Goal: Check status: Check status

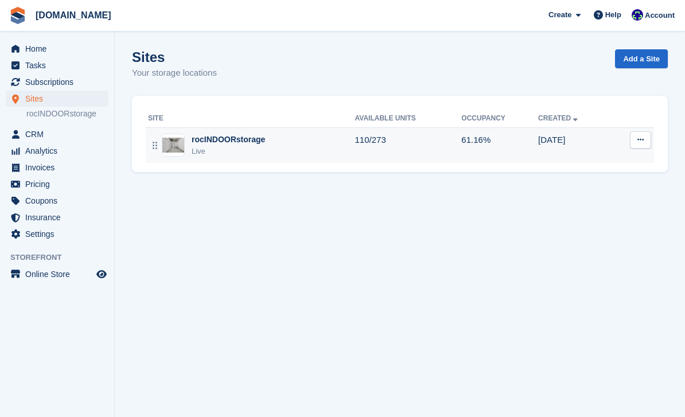
click at [324, 155] on div "rocINDOORstorage Live" at bounding box center [251, 146] width 207 height 24
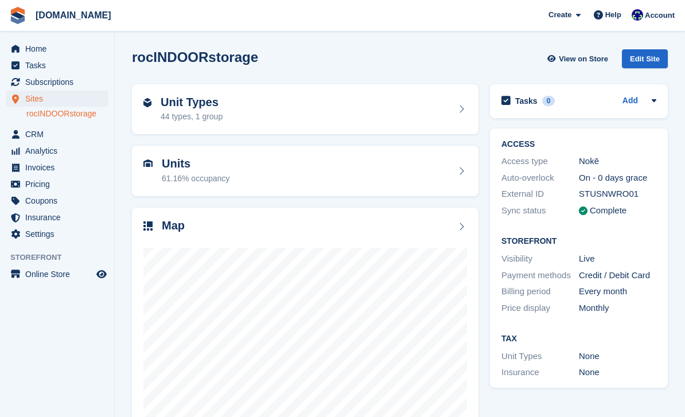
scroll to position [5, 0]
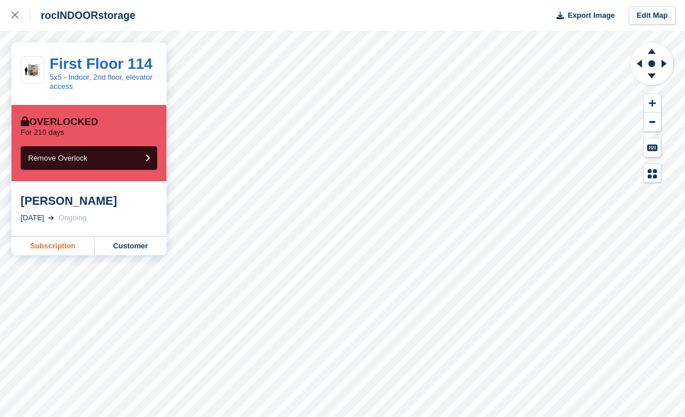
click at [67, 243] on link "Subscription" at bounding box center [52, 246] width 83 height 18
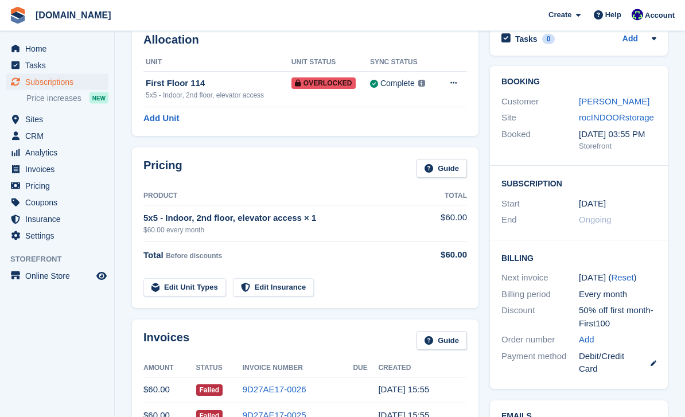
scroll to position [164, 0]
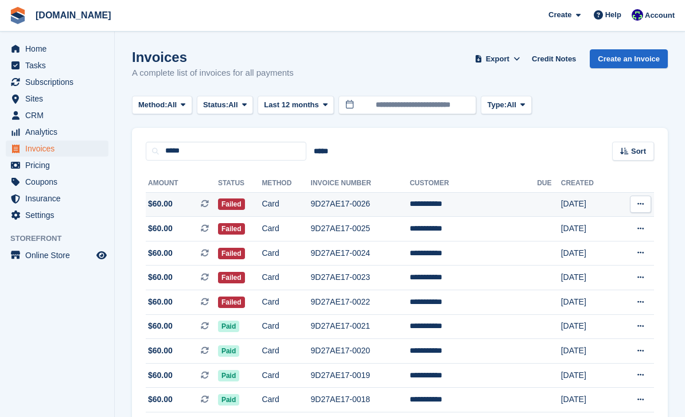
click at [453, 202] on td "**********" at bounding box center [473, 204] width 127 height 25
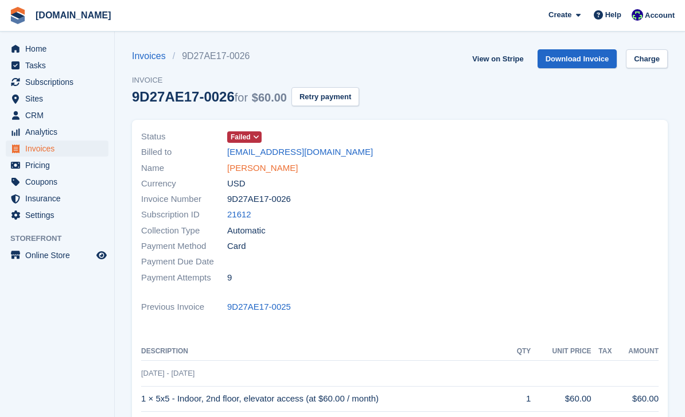
click at [254, 167] on link "[PERSON_NAME]" at bounding box center [262, 168] width 71 height 13
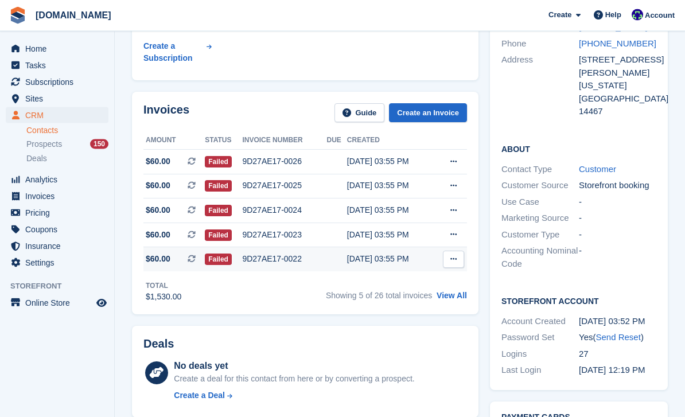
scroll to position [150, 0]
click at [269, 260] on div "9D27AE17-0022" at bounding box center [284, 259] width 84 height 12
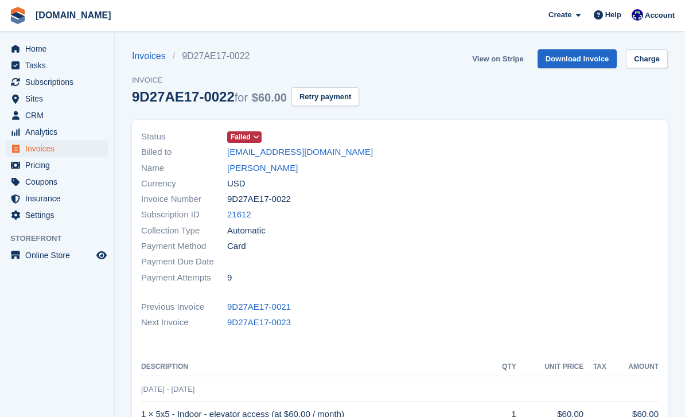
click at [510, 61] on link "View on Stripe" at bounding box center [497, 58] width 60 height 19
click at [268, 171] on link "[PERSON_NAME]" at bounding box center [262, 168] width 71 height 13
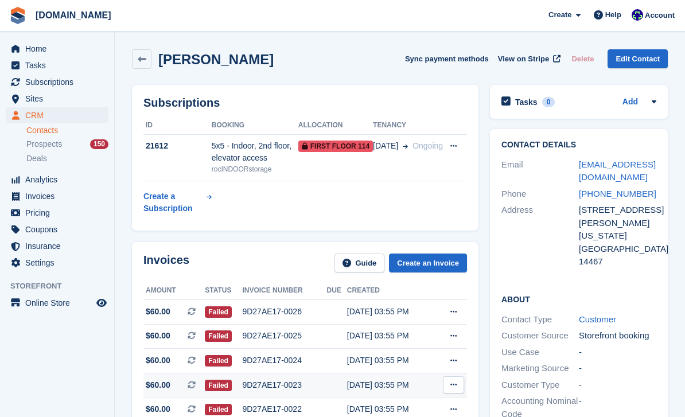
click at [292, 385] on div "9D27AE17-0023" at bounding box center [284, 385] width 84 height 12
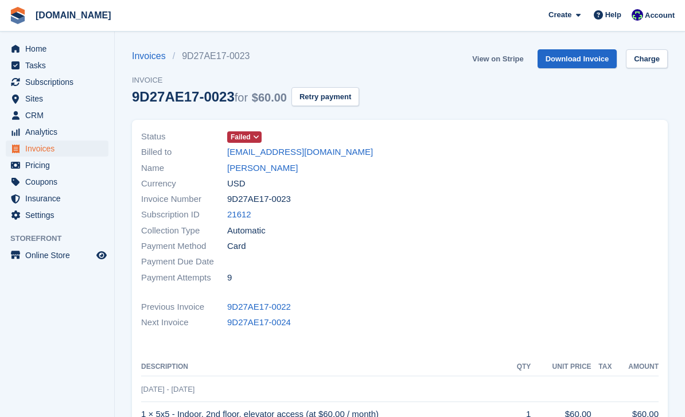
click at [500, 62] on link "View on Stripe" at bounding box center [497, 58] width 60 height 19
click at [263, 171] on link "[PERSON_NAME]" at bounding box center [262, 168] width 71 height 13
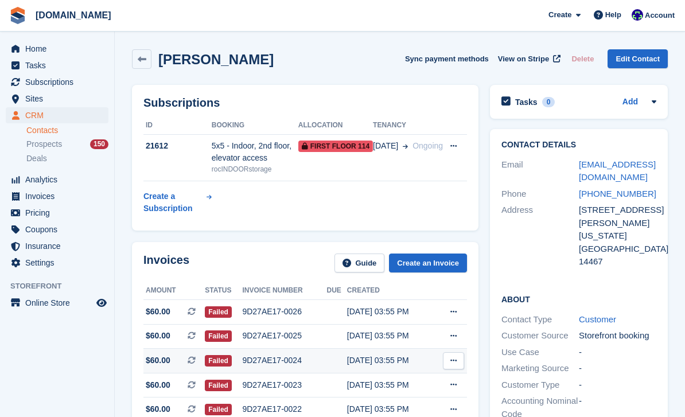
click at [290, 360] on div "9D27AE17-0024" at bounding box center [284, 360] width 84 height 12
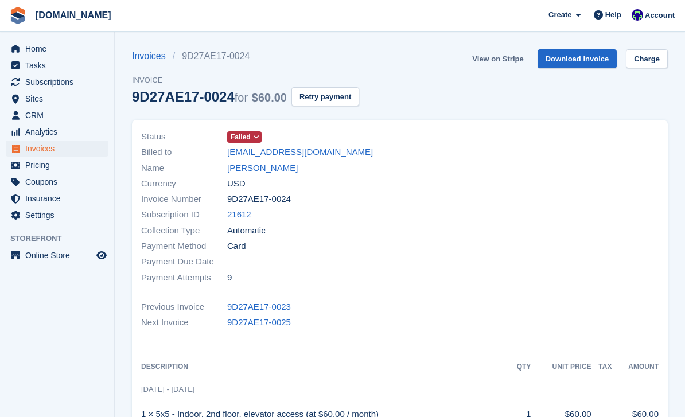
click at [510, 61] on link "View on Stripe" at bounding box center [497, 58] width 60 height 19
click at [262, 169] on link "[PERSON_NAME]" at bounding box center [262, 168] width 71 height 13
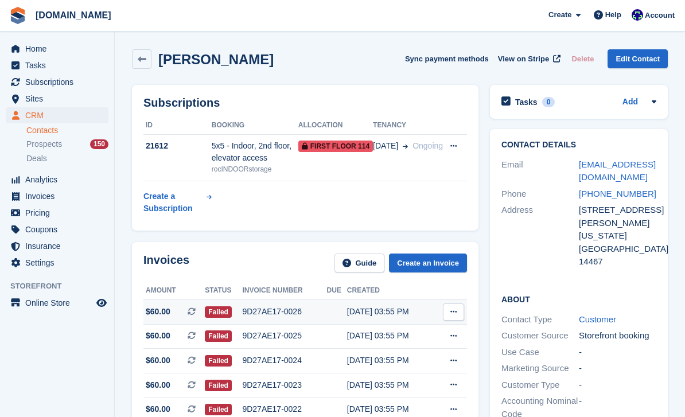
click at [288, 312] on div "9D27AE17-0026" at bounding box center [284, 312] width 84 height 12
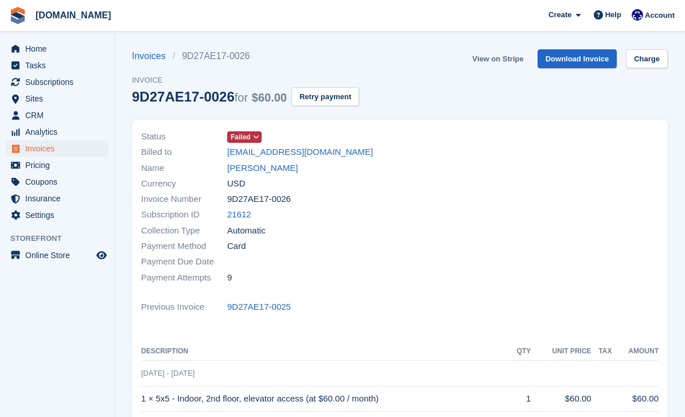
click at [509, 61] on link "View on Stripe" at bounding box center [497, 58] width 60 height 19
click at [267, 168] on link "[PERSON_NAME]" at bounding box center [262, 168] width 71 height 13
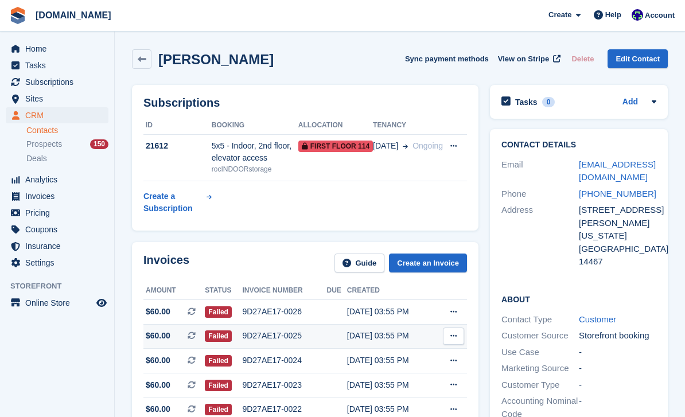
click at [277, 336] on div "9D27AE17-0025" at bounding box center [284, 336] width 84 height 12
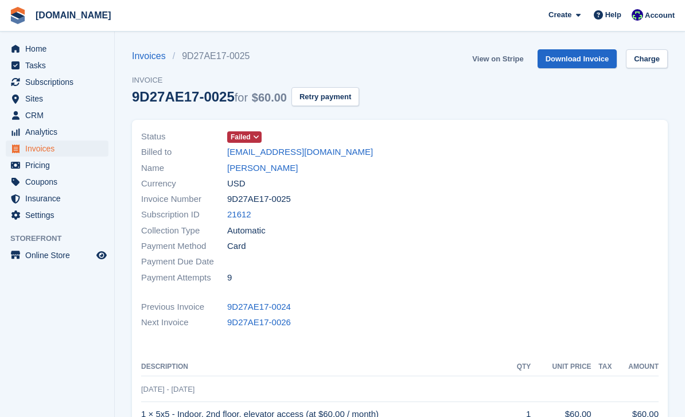
click at [501, 61] on link "View on Stripe" at bounding box center [497, 58] width 60 height 19
